Goal: Transaction & Acquisition: Download file/media

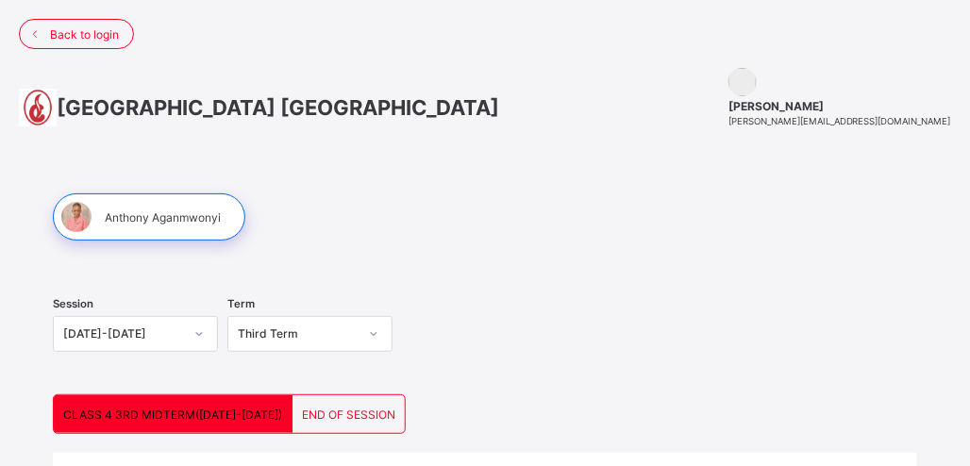
click at [308, 407] on span "END OF SESSION" at bounding box center [348, 414] width 93 height 14
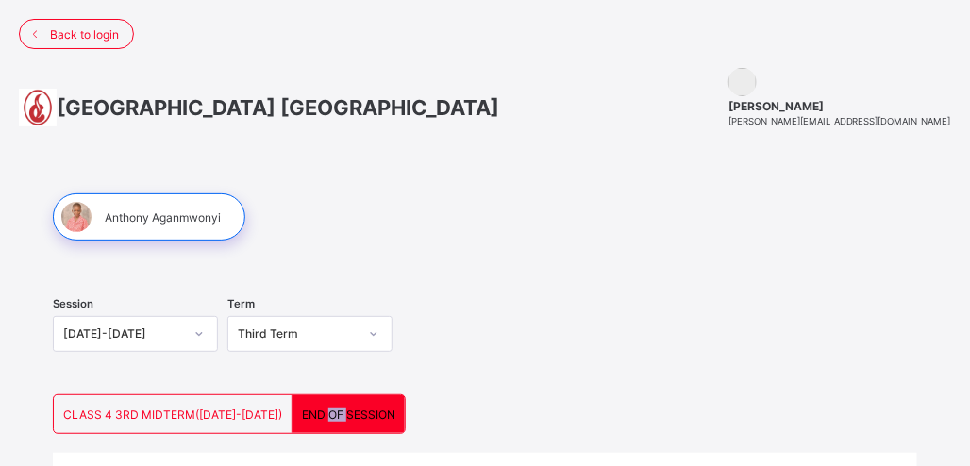
click at [308, 407] on span "END OF SESSION" at bounding box center [348, 414] width 93 height 14
copy span "OF"
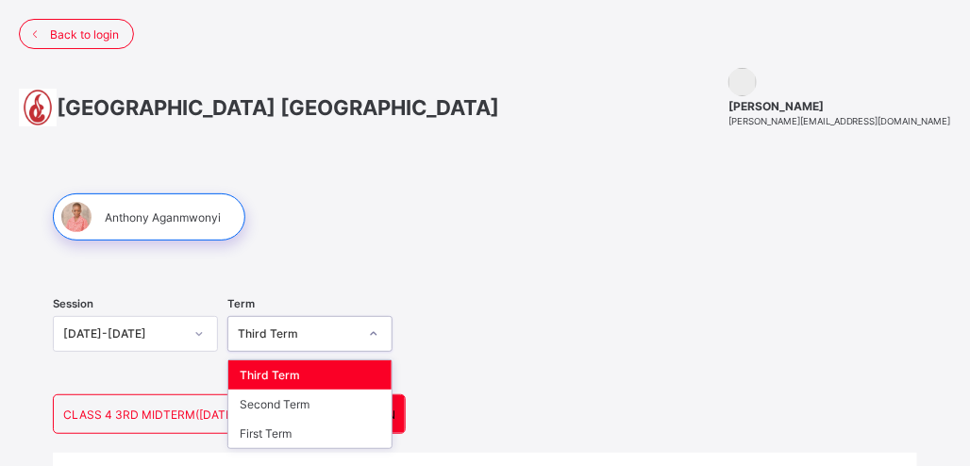
click at [298, 327] on div "Third Term" at bounding box center [298, 334] width 120 height 14
click at [291, 370] on div "Third Term" at bounding box center [309, 374] width 163 height 29
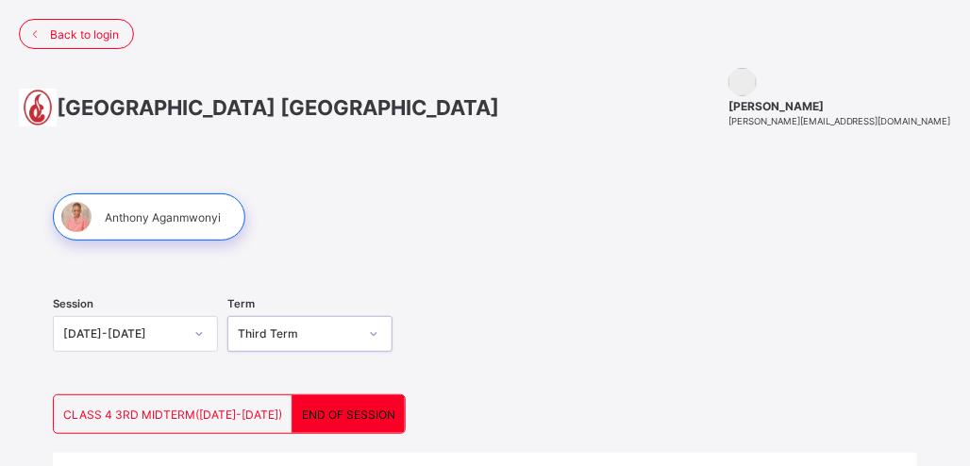
click at [379, 337] on icon at bounding box center [373, 333] width 11 height 19
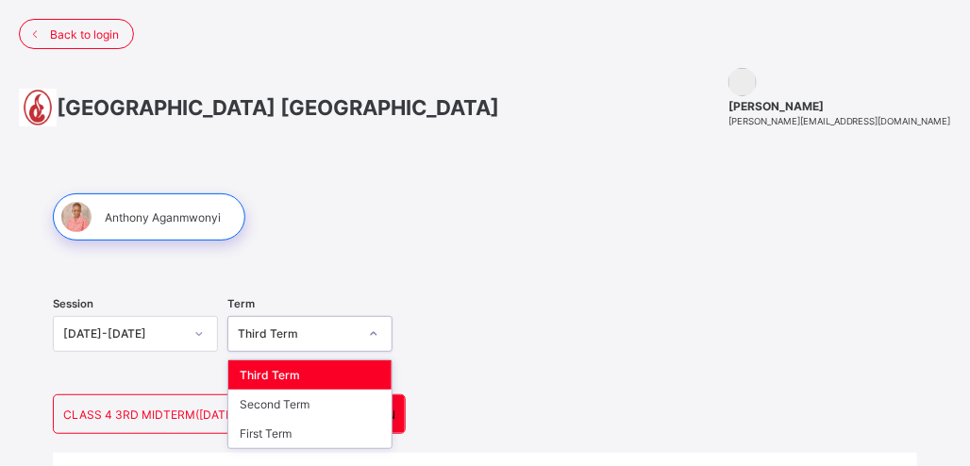
click at [277, 371] on div "Third Term" at bounding box center [309, 374] width 163 height 29
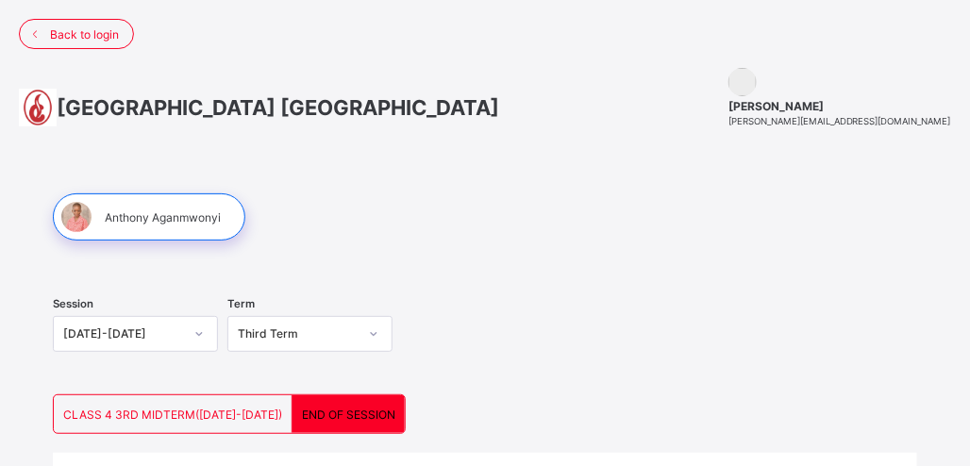
click at [277, 371] on div "Term Third Term" at bounding box center [309, 336] width 165 height 78
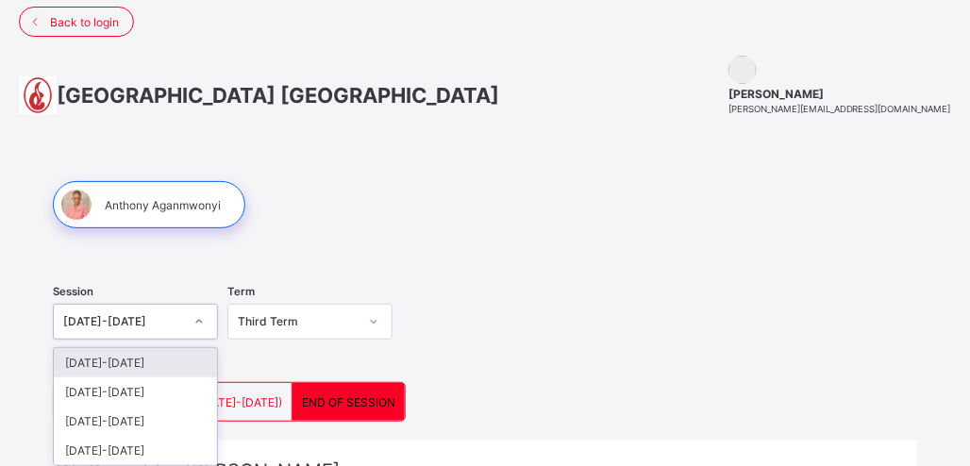
drag, startPoint x: 277, startPoint y: 371, endPoint x: 209, endPoint y: 326, distance: 81.1
click at [209, 326] on div at bounding box center [199, 322] width 32 height 30
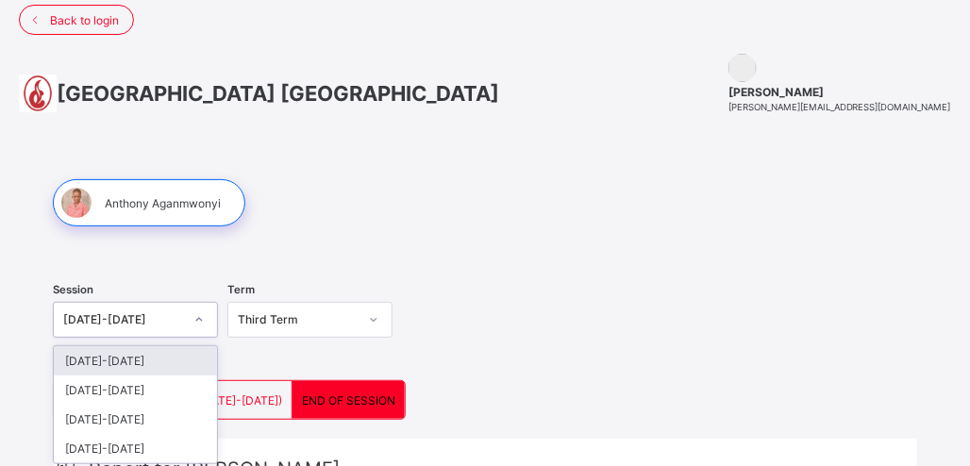
scroll to position [15, 0]
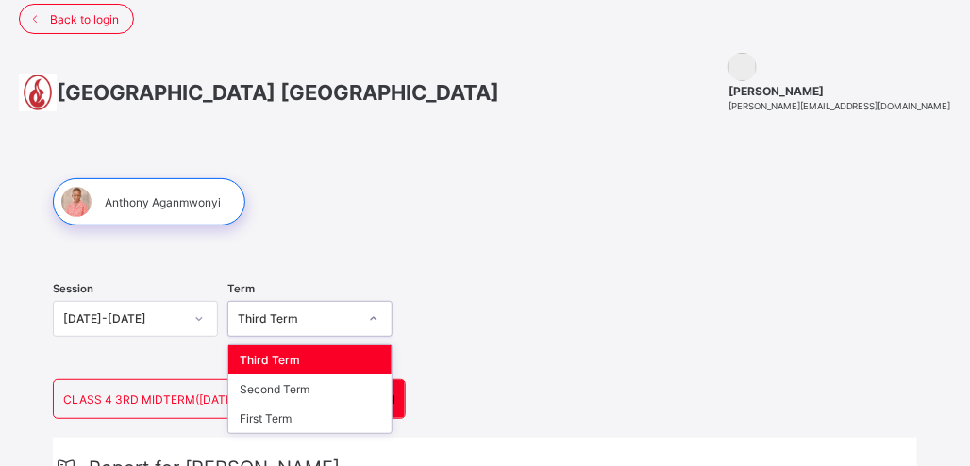
click at [314, 316] on div "Third Term" at bounding box center [298, 319] width 120 height 14
click at [362, 352] on div "Third Term" at bounding box center [309, 359] width 163 height 29
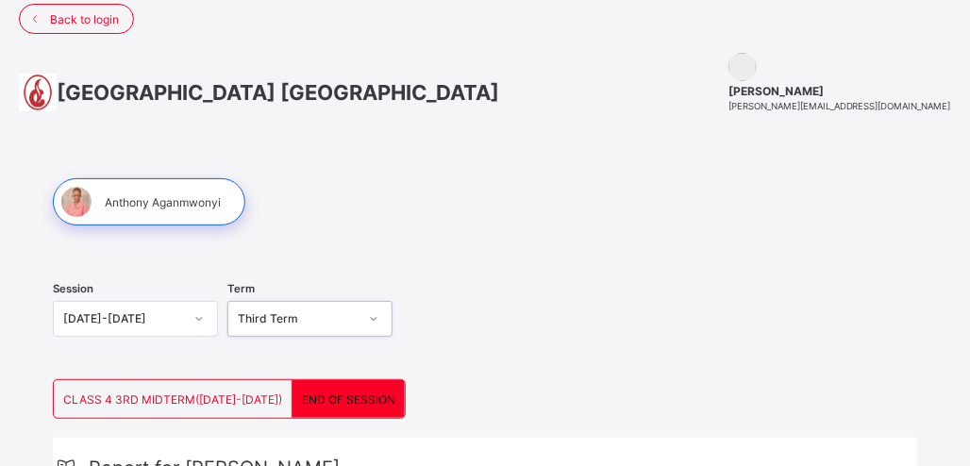
click at [212, 196] on div at bounding box center [149, 201] width 192 height 47
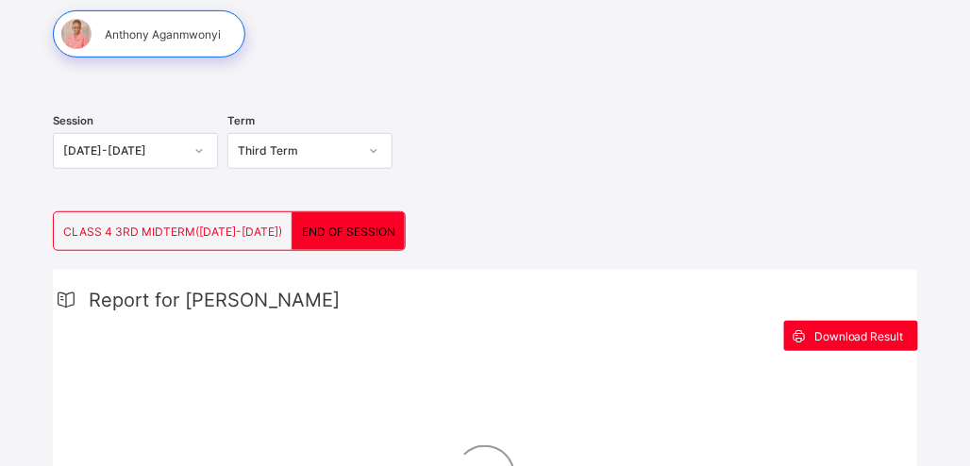
scroll to position [184, 0]
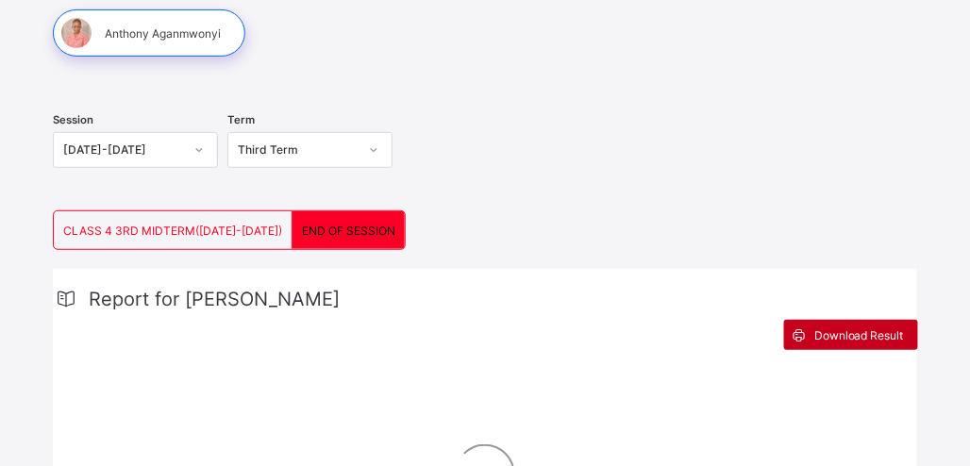
click at [876, 330] on span "Download Result" at bounding box center [859, 335] width 90 height 14
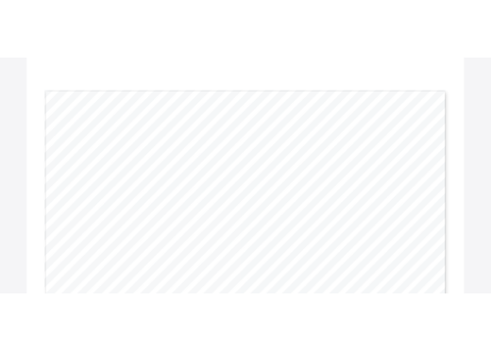
scroll to position [724, 0]
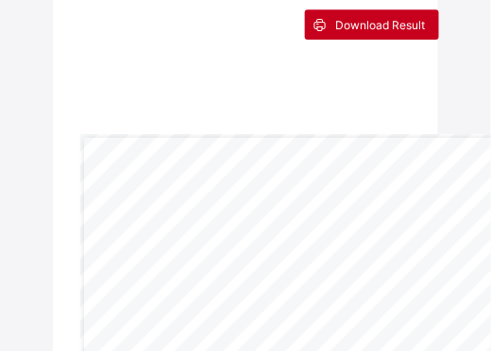
click at [398, 18] on span "Download Result" at bounding box center [380, 25] width 90 height 14
